Goal: Task Accomplishment & Management: Manage account settings

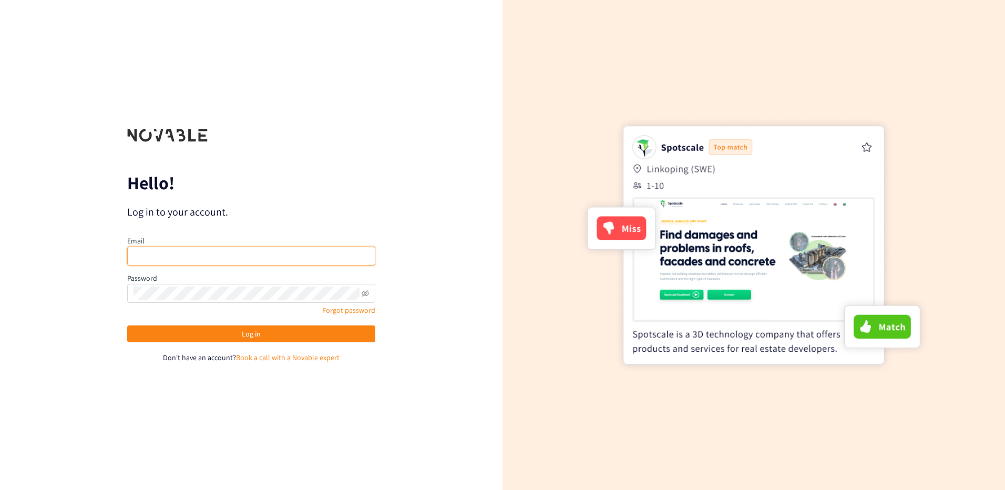
type input "[PERSON_NAME][EMAIL_ADDRESS][DOMAIN_NAME]"
click at [258, 255] on input "[PERSON_NAME][EMAIL_ADDRESS][DOMAIN_NAME]" at bounding box center [251, 255] width 248 height 19
click at [358, 225] on form "Hello! Log in to your account. Email [PERSON_NAME][EMAIL_ADDRESS][DOMAIN_NAME] …" at bounding box center [251, 245] width 248 height 237
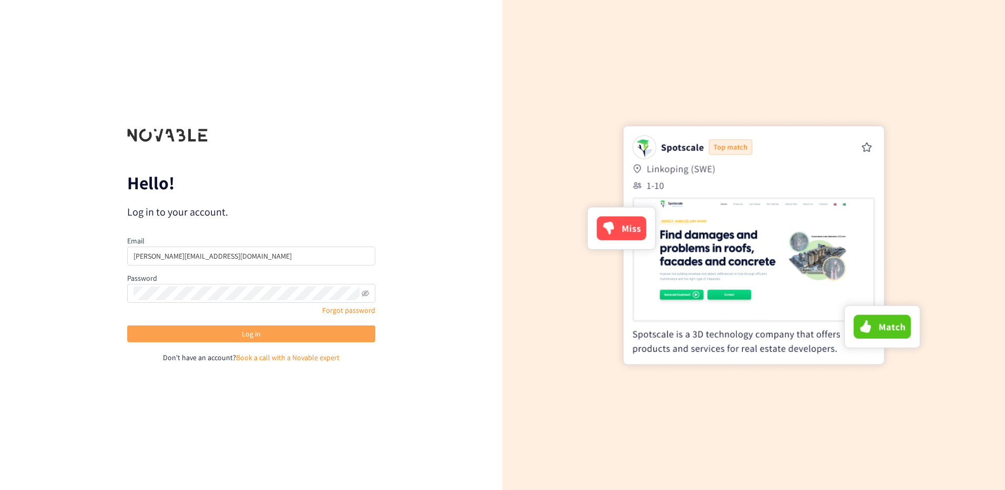
click at [316, 331] on button "Log in" at bounding box center [251, 333] width 248 height 17
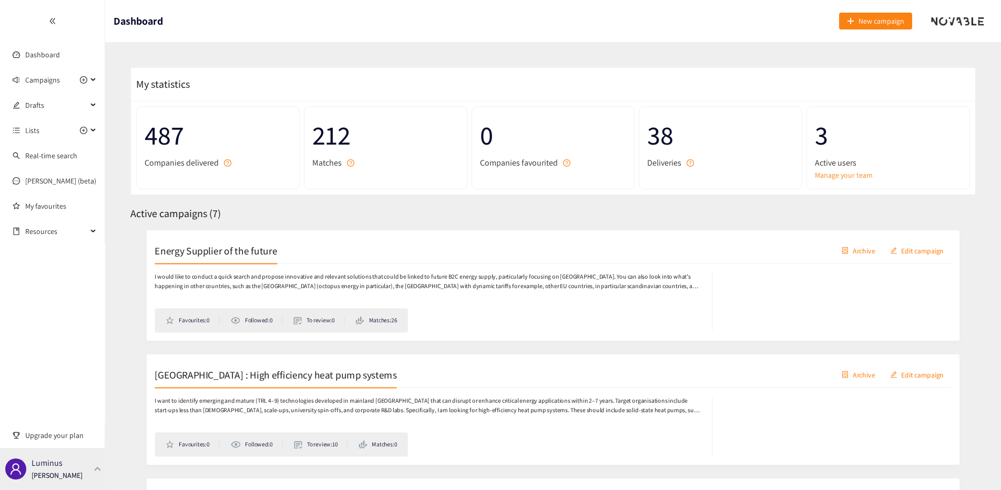
click at [89, 467] on div "Luminus [PERSON_NAME]" at bounding box center [52, 469] width 105 height 42
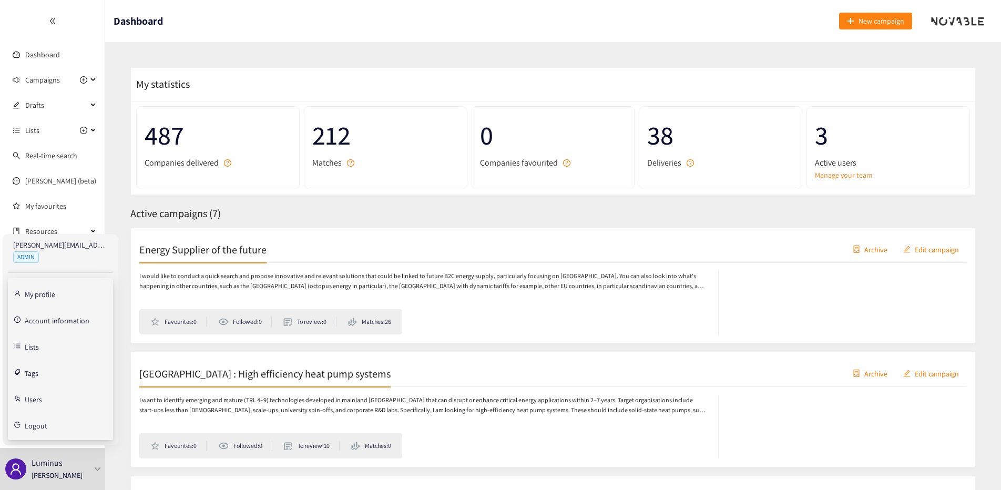
click at [59, 317] on link "Account information" at bounding box center [57, 319] width 65 height 9
